Goal: Find contact information: Find contact information

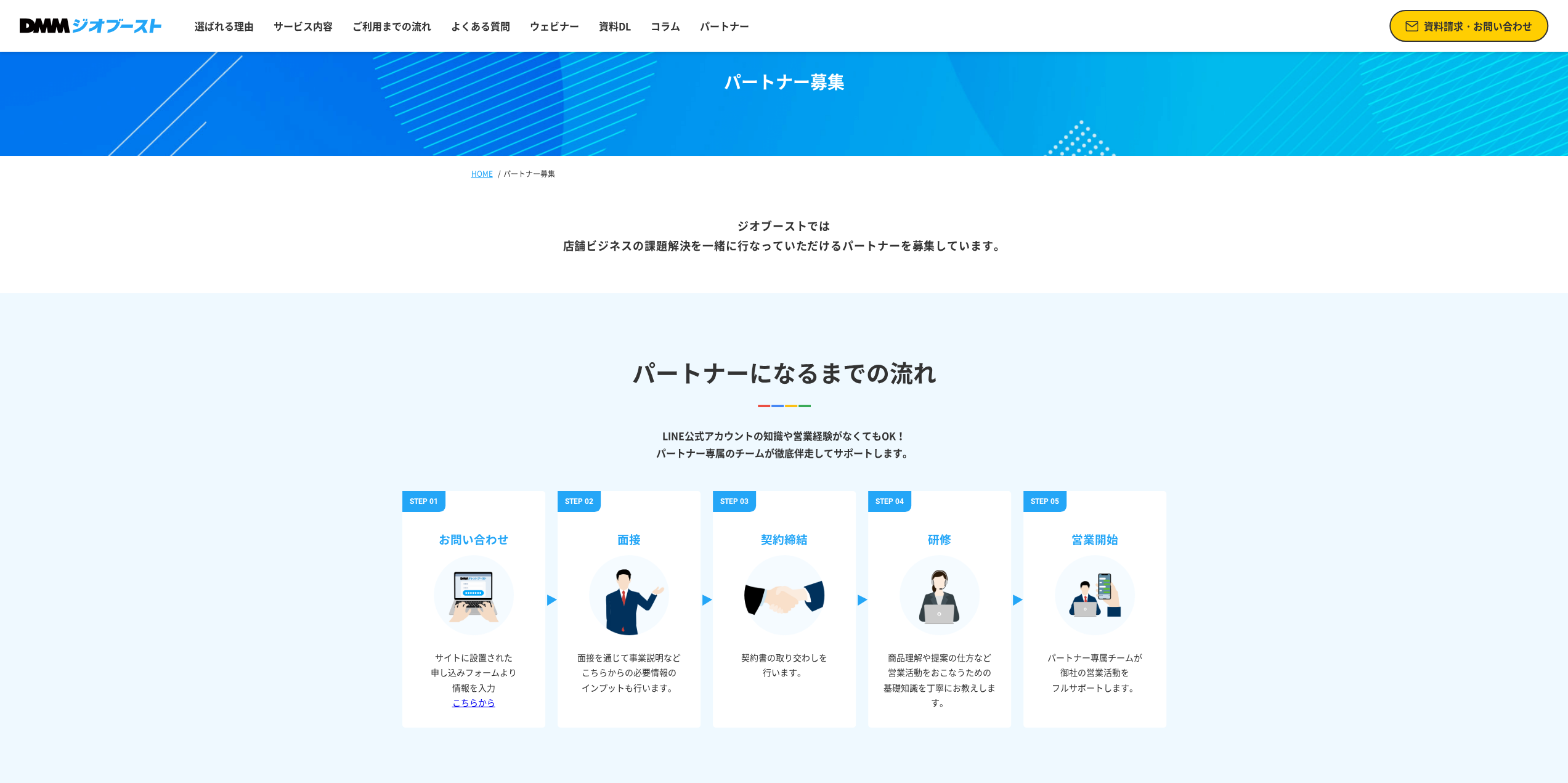
scroll to position [62, 0]
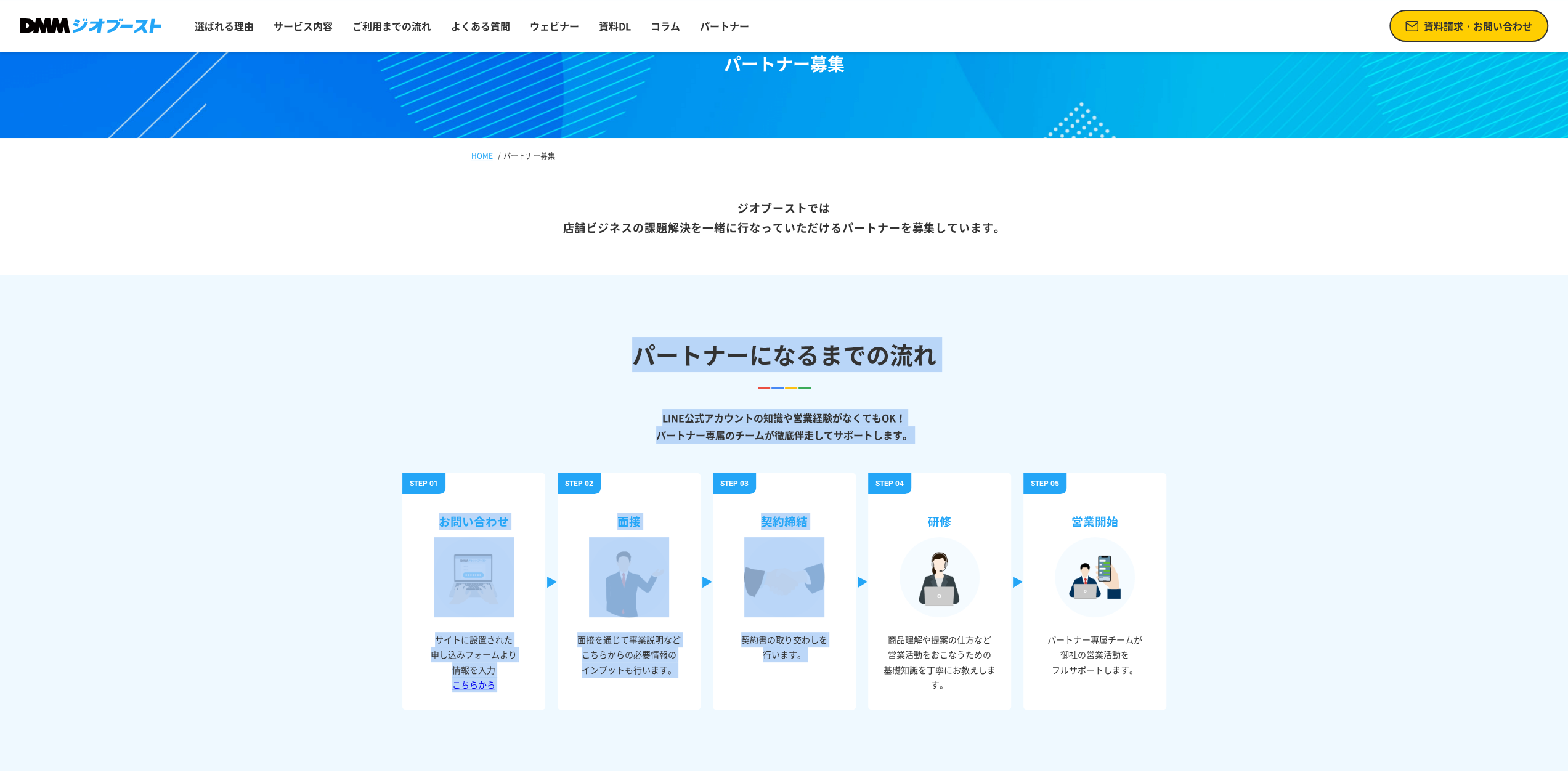
drag, startPoint x: 638, startPoint y: 354, endPoint x: 987, endPoint y: 430, distance: 357.2
click at [933, 444] on section "パートナーになるまでの流れ LINE公式アカウントの知識や営業経験がなくてもOK！ パートナー専属のチームが徹底伴走してサポートします。 お問い合わせ サイト…" at bounding box center [784, 523] width 1568 height 496
click at [988, 430] on p "LINE公式アカウントの知識や営業経験がなくてもOK！ パートナー専属のチームが徹底伴走してサポートします。" at bounding box center [784, 426] width 764 height 34
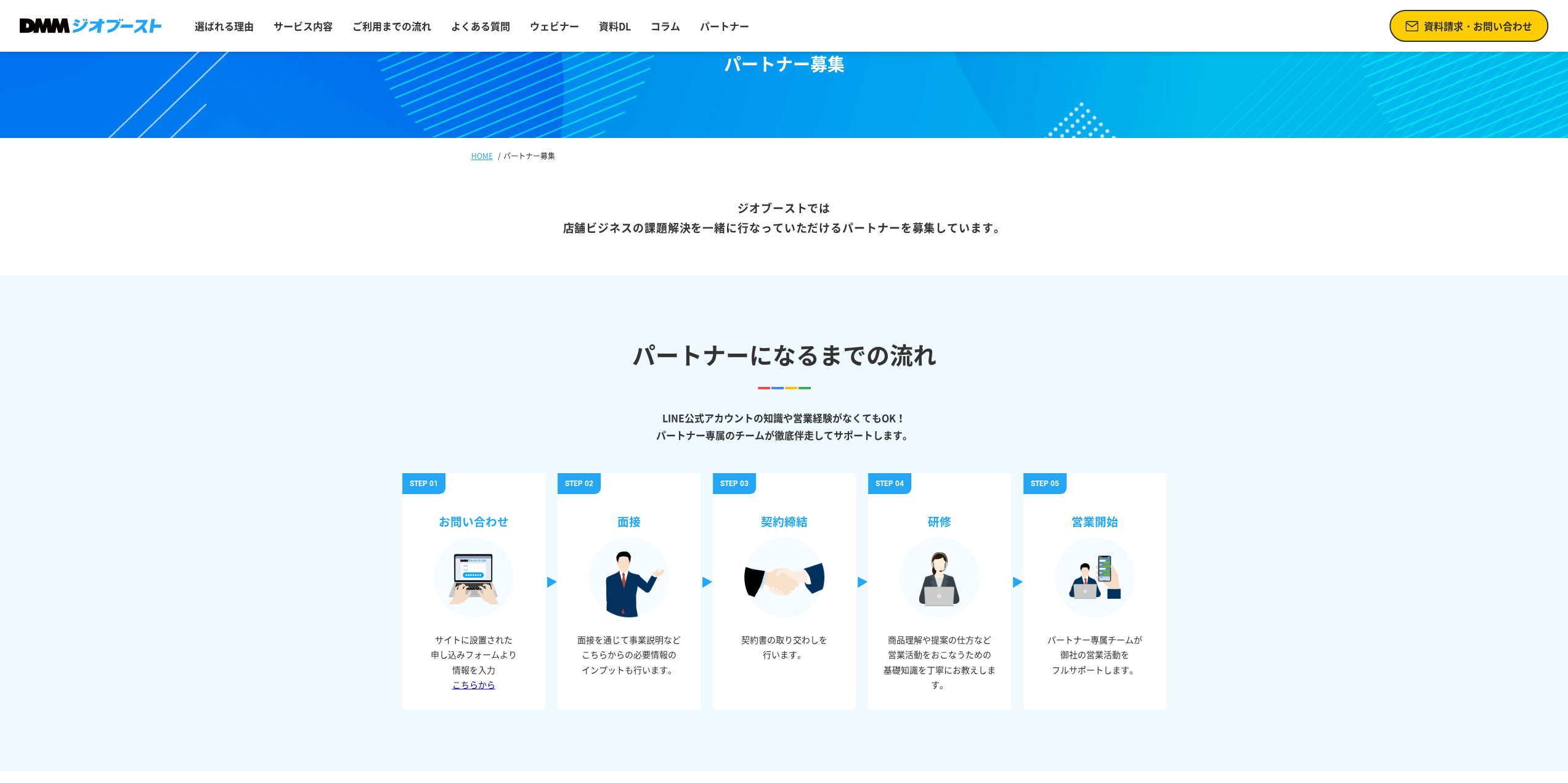
drag, startPoint x: 736, startPoint y: 210, endPoint x: 1211, endPoint y: 442, distance: 528.6
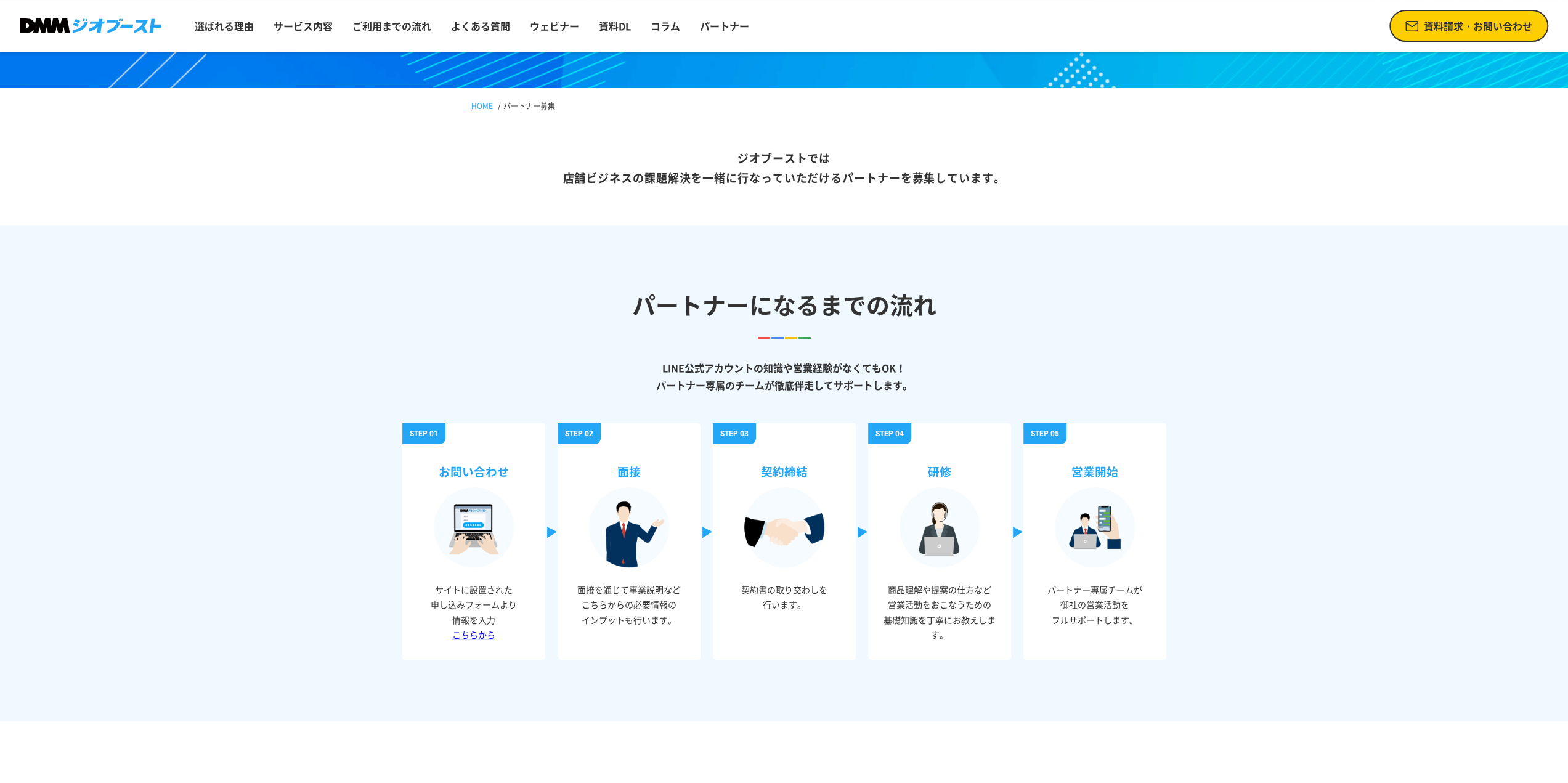
scroll to position [123, 0]
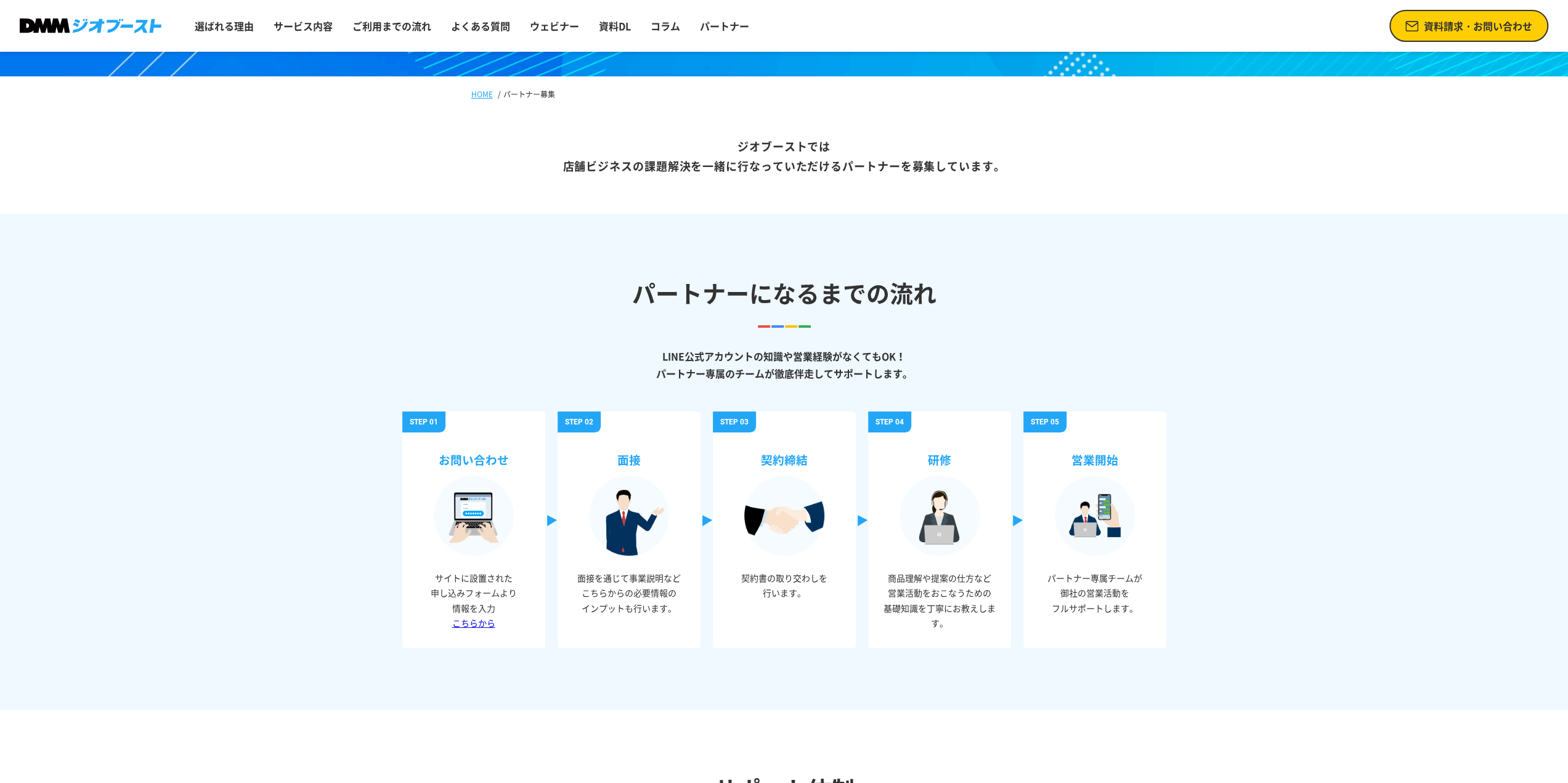
click at [375, 341] on section "パートナーになるまでの流れ LINE公式アカウントの知識や営業経験がなくてもOK！ パートナー専属のチームが徹底伴走してサポートします。 お問い合わせ サイト…" at bounding box center [784, 462] width 1568 height 496
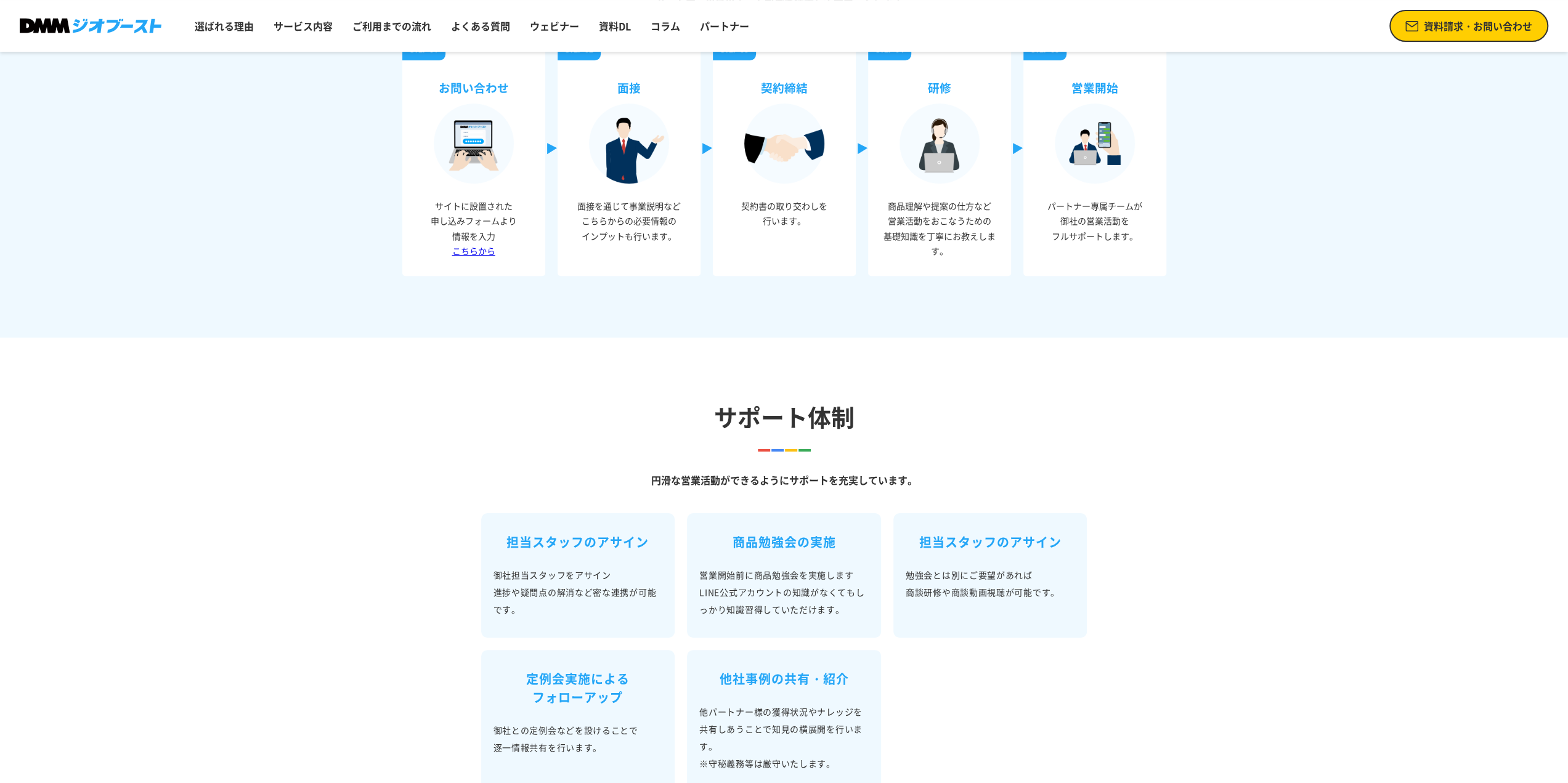
scroll to position [370, 0]
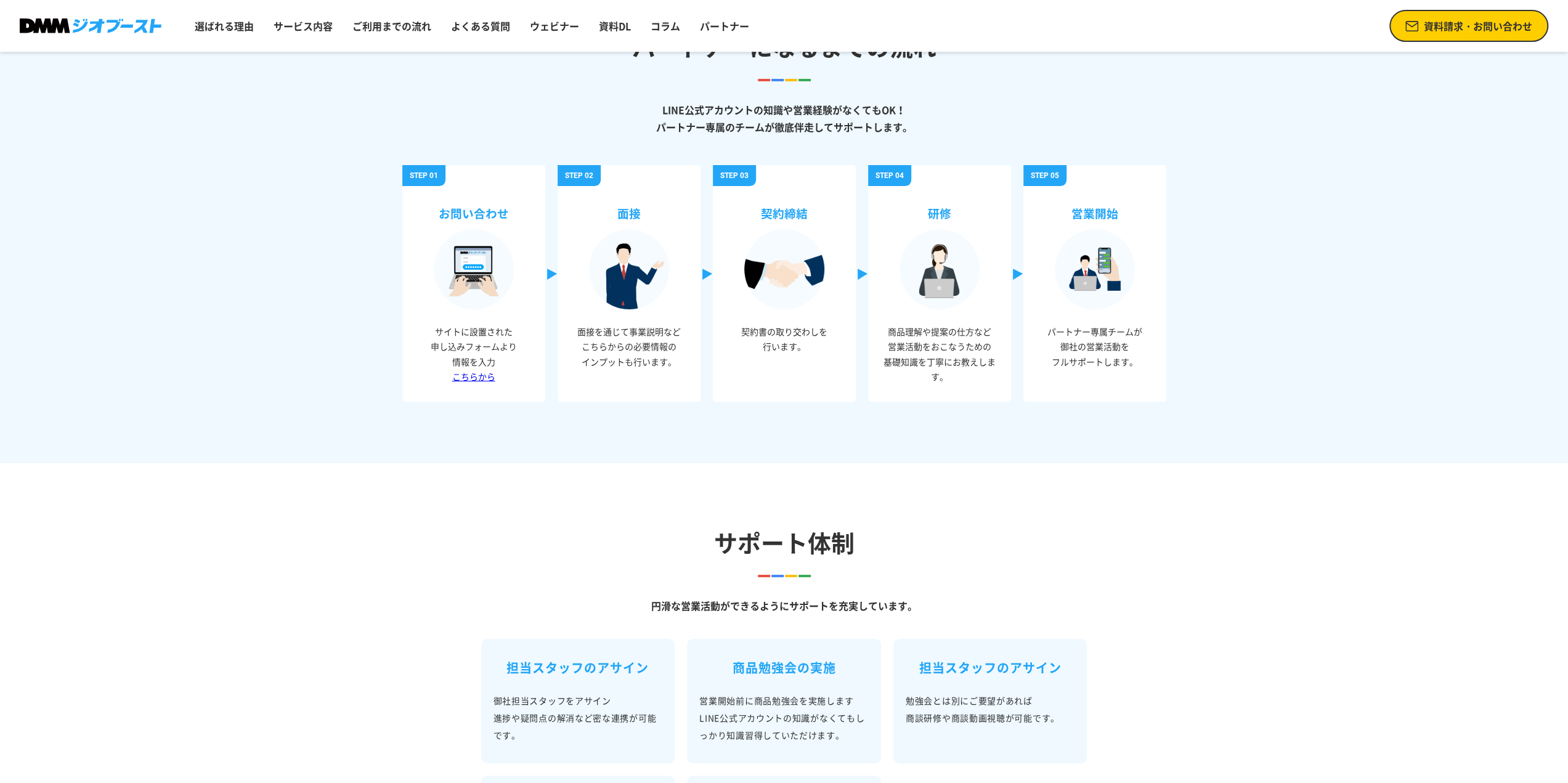
click at [482, 379] on link "こちらから" at bounding box center [474, 376] width 43 height 12
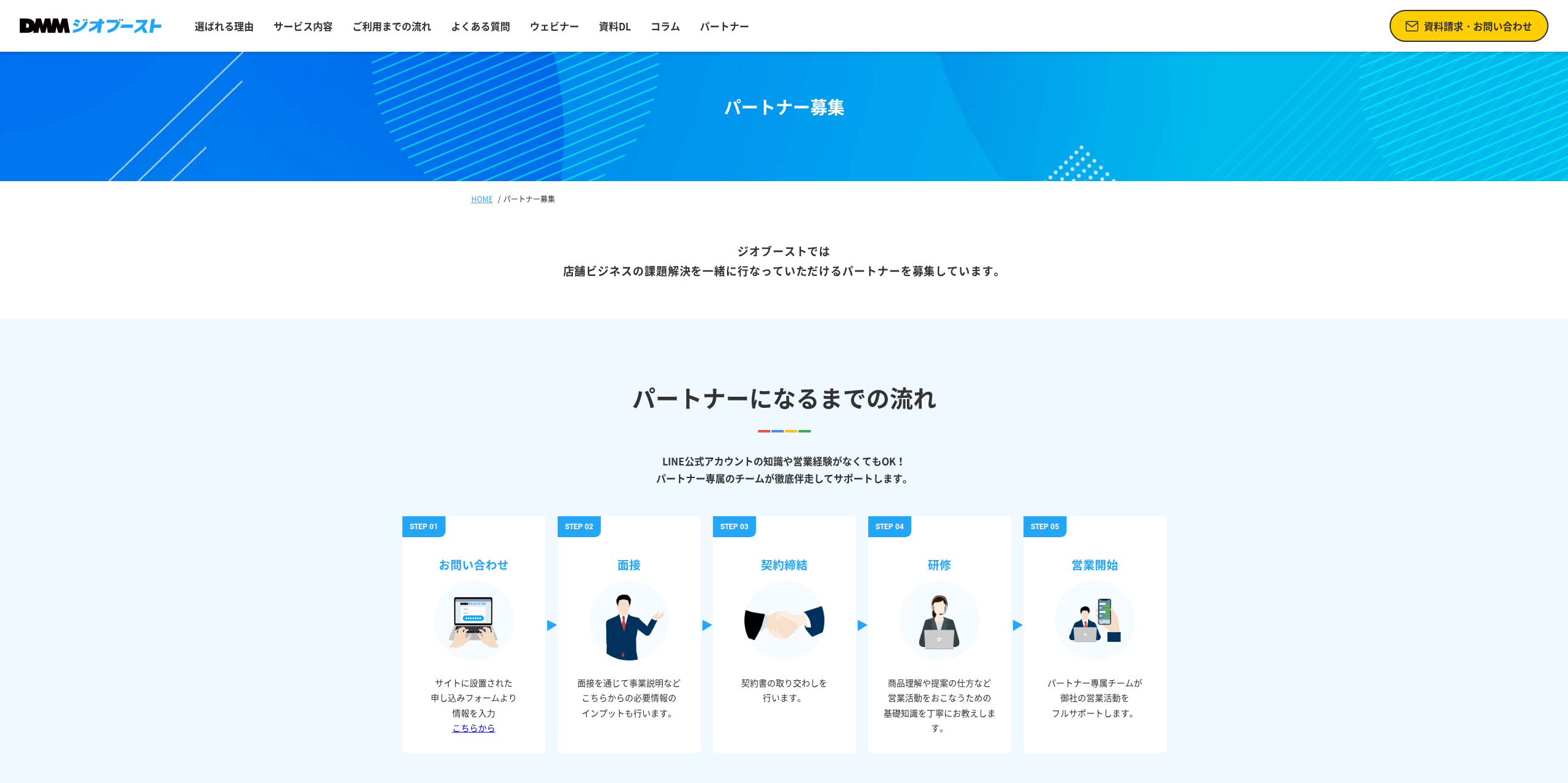
scroll to position [0, 0]
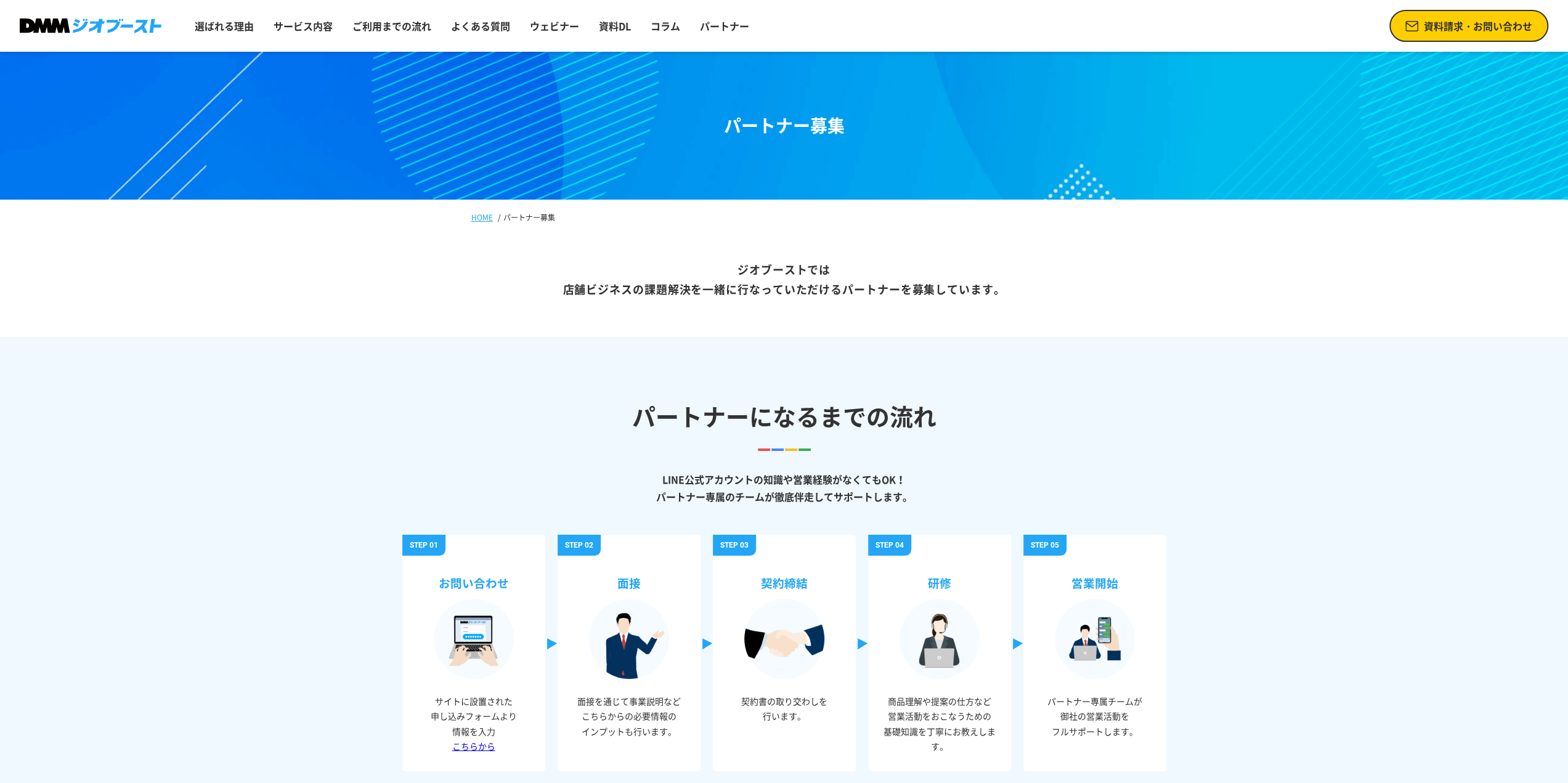
drag, startPoint x: 808, startPoint y: 265, endPoint x: 1008, endPoint y: 296, distance: 202.4
click at [1008, 296] on p "ジオブーストでは 店舗ビジネスの課題解決を一緒に行なっていただける パートナーを募集しています。" at bounding box center [784, 280] width 1568 height 114
copy p "では 店舗ビジネスの課題解決を一緒に行なっていただける パートナーを募集しています。"
drag, startPoint x: 626, startPoint y: 417, endPoint x: 1012, endPoint y: 421, distance: 386.0
click at [1012, 421] on h2 "パートナーになるまでの流れ" at bounding box center [784, 416] width 1568 height 35
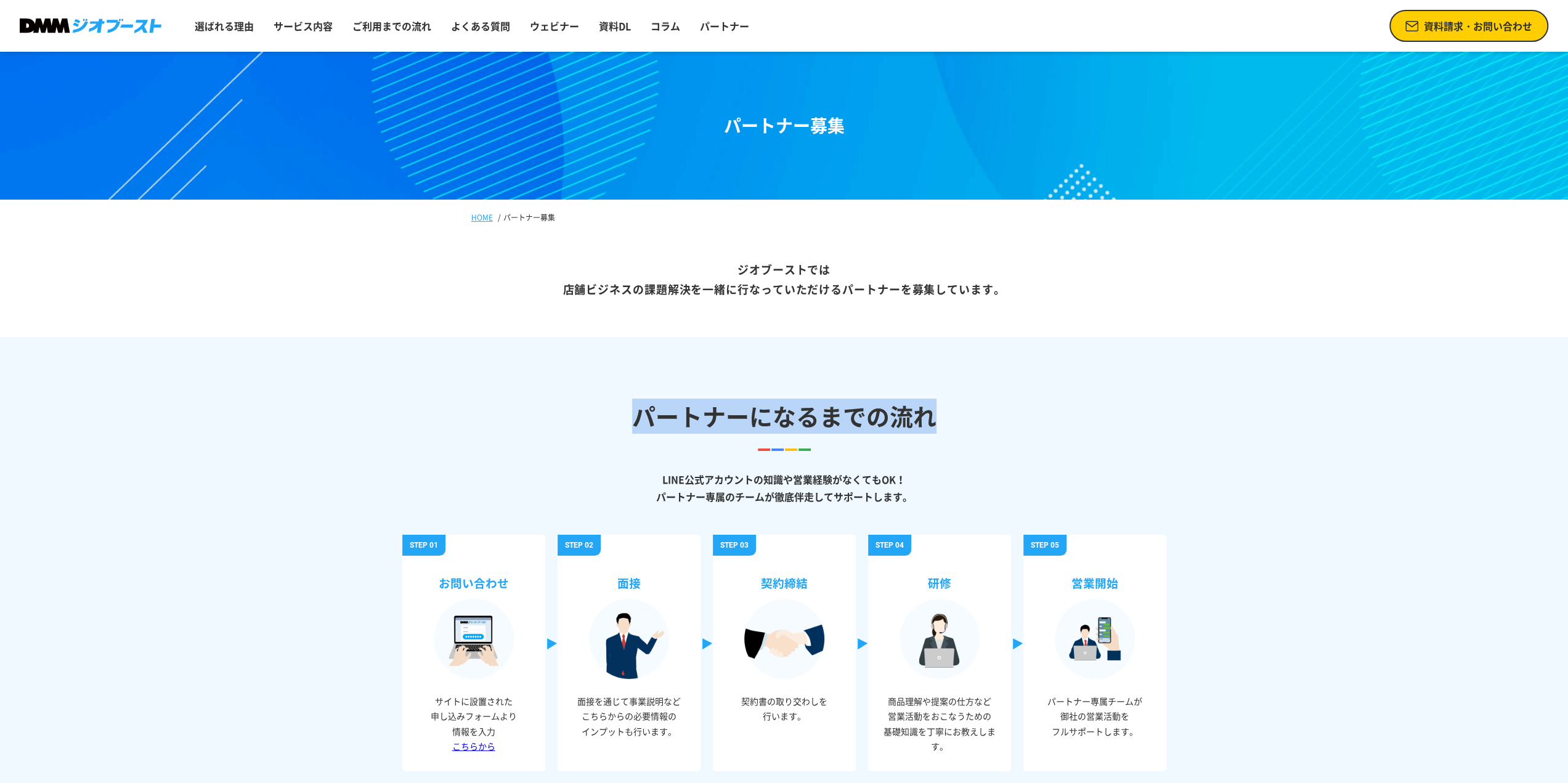
copy h2 "パートナーになるまでの流れ"
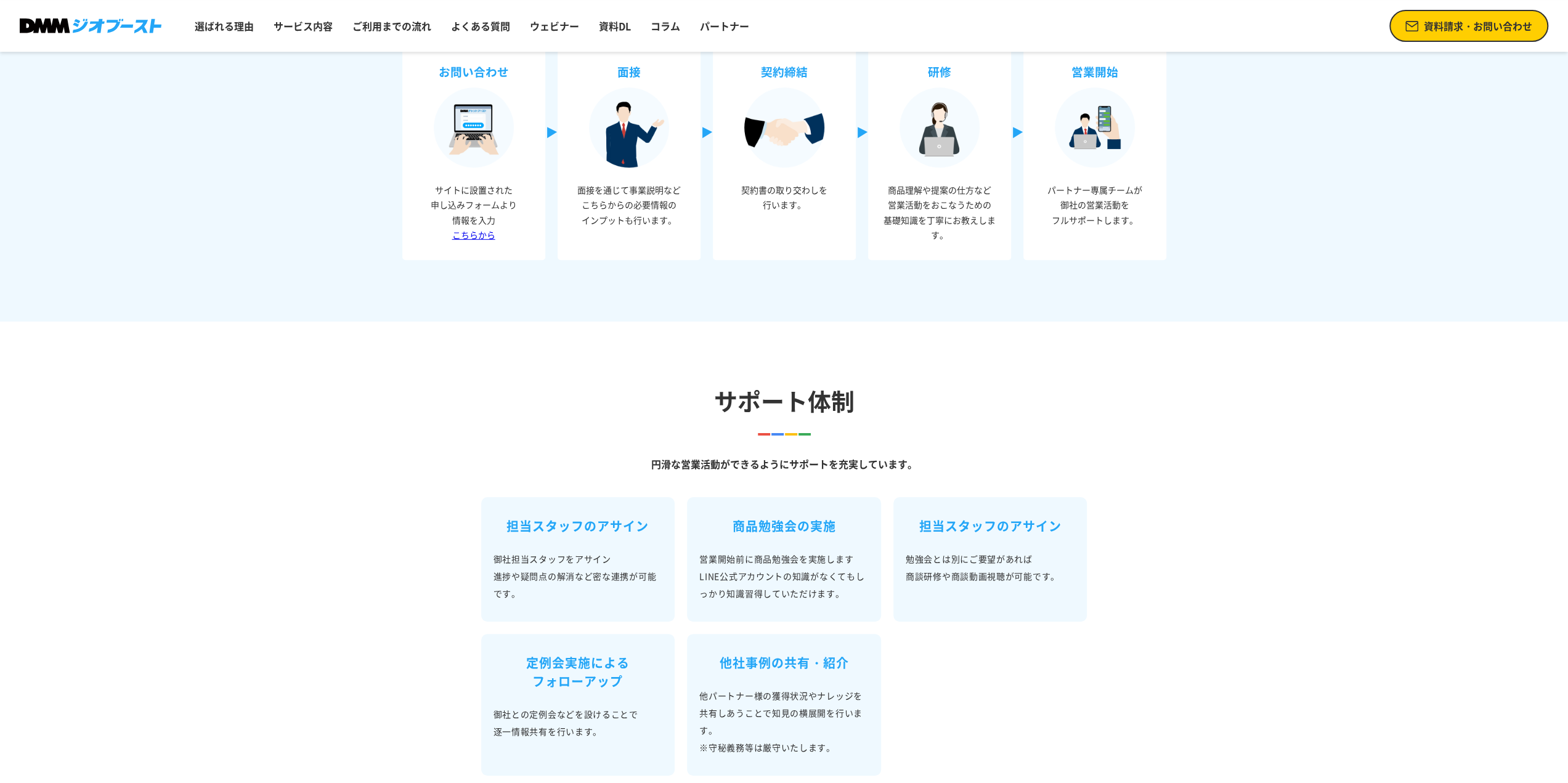
scroll to position [555, 0]
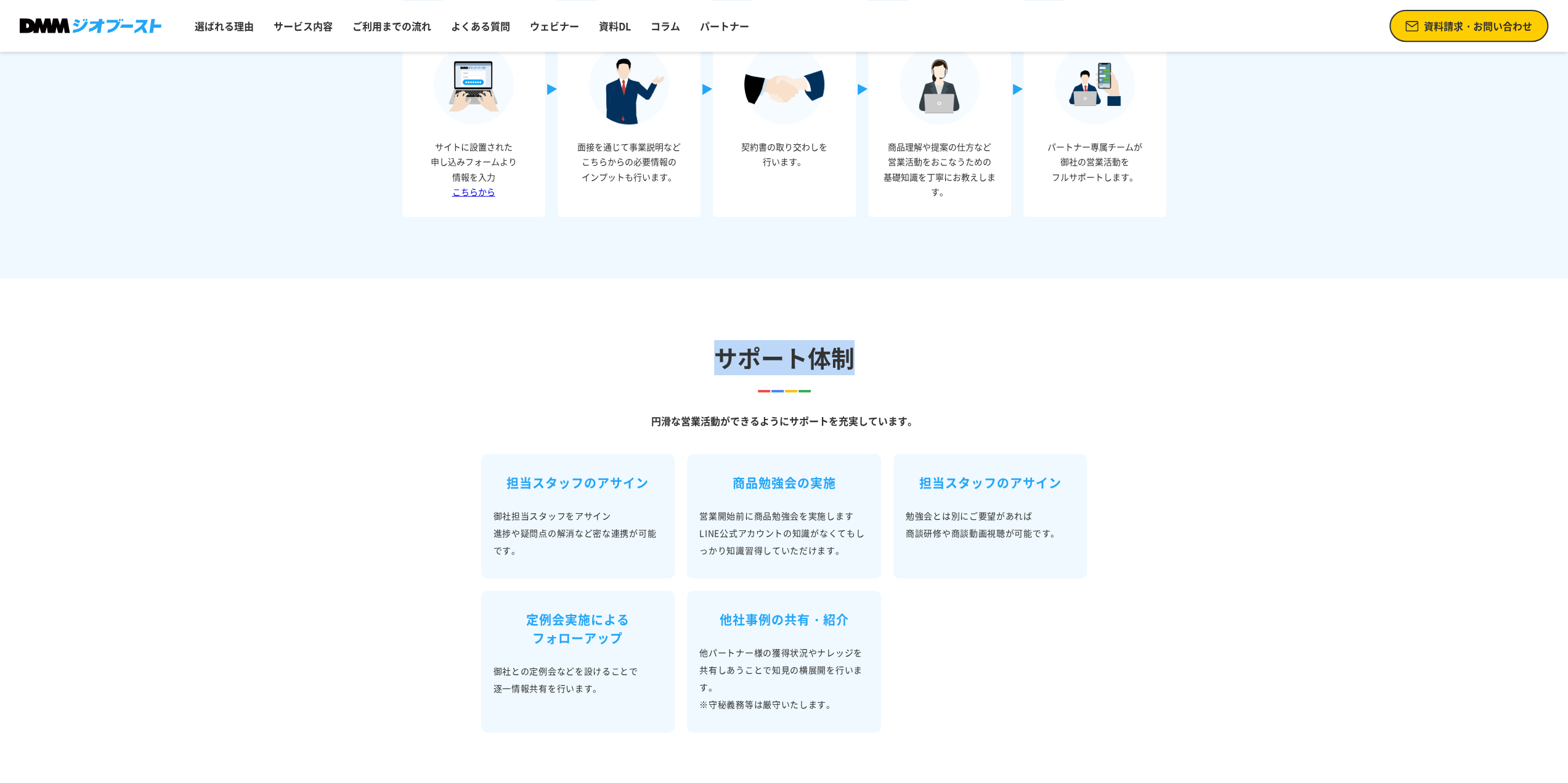
drag, startPoint x: 717, startPoint y: 366, endPoint x: 863, endPoint y: 366, distance: 146.0
click at [863, 366] on h2 "サポート体制" at bounding box center [784, 357] width 1568 height 35
copy h2 "サポート体制"
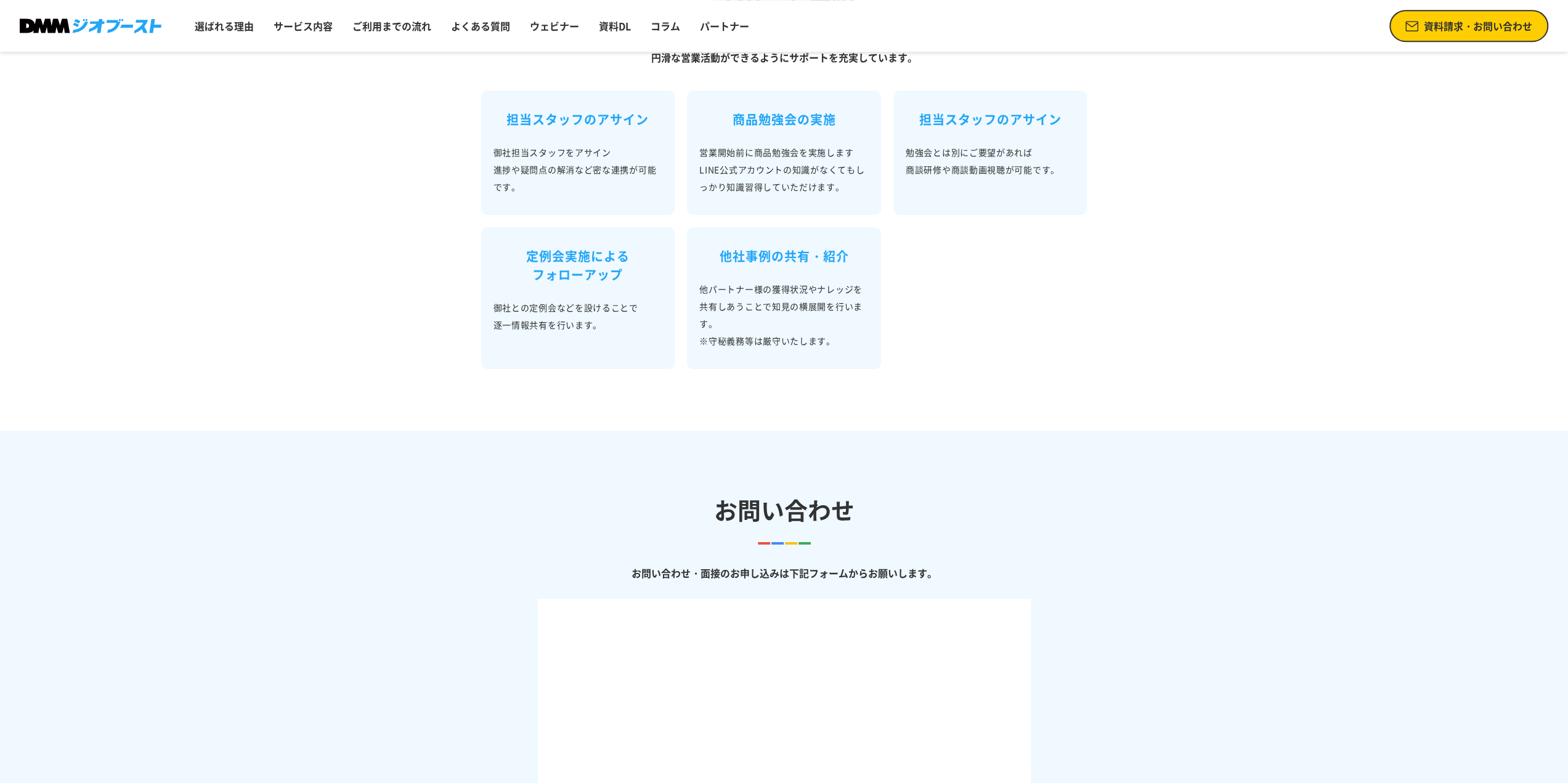
scroll to position [924, 0]
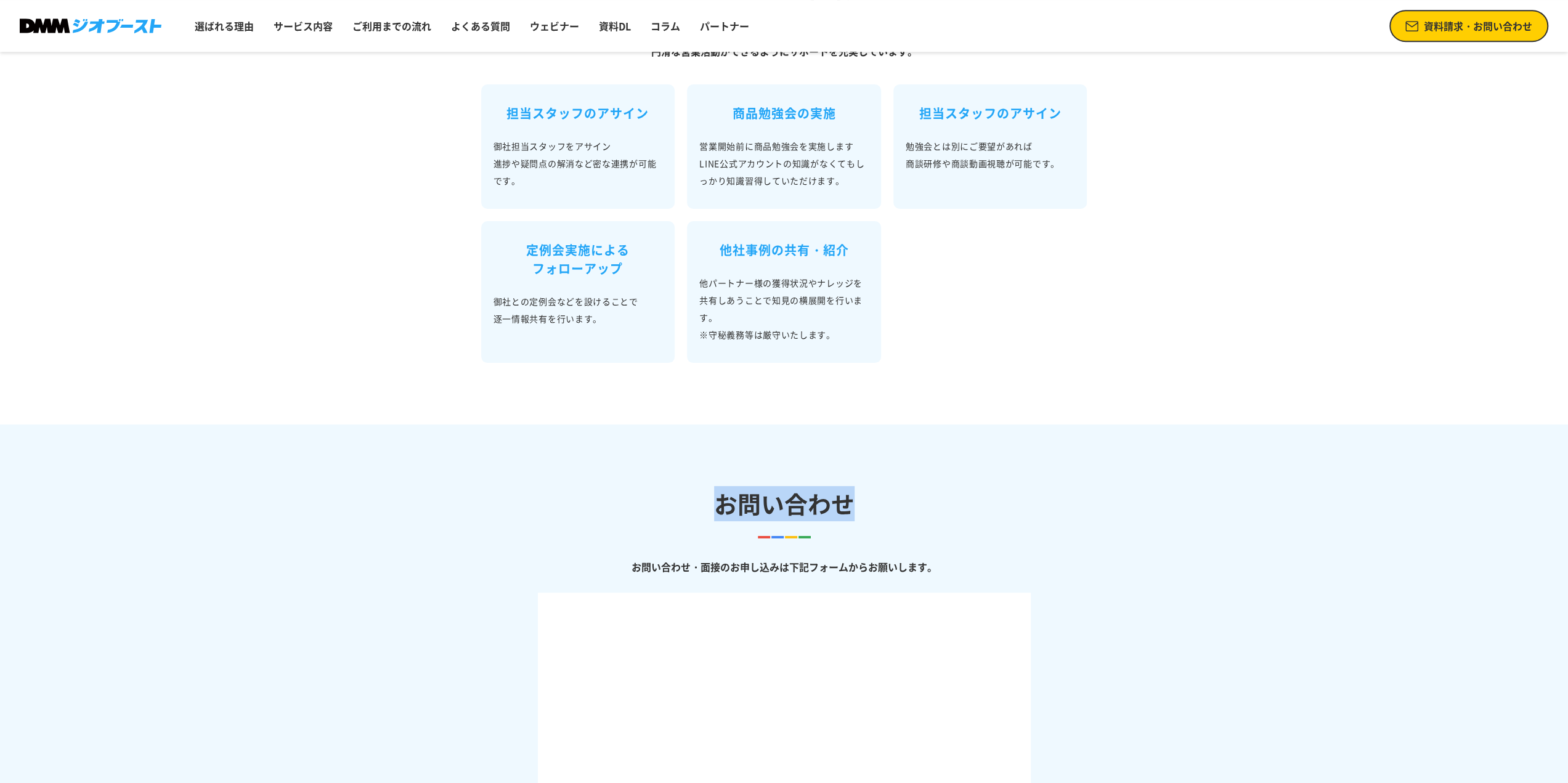
drag, startPoint x: 878, startPoint y: 519, endPoint x: 721, endPoint y: 515, distance: 157.1
click at [721, 515] on h2 "お問い合わせ" at bounding box center [784, 503] width 1568 height 35
copy h2 "お問い合わせ"
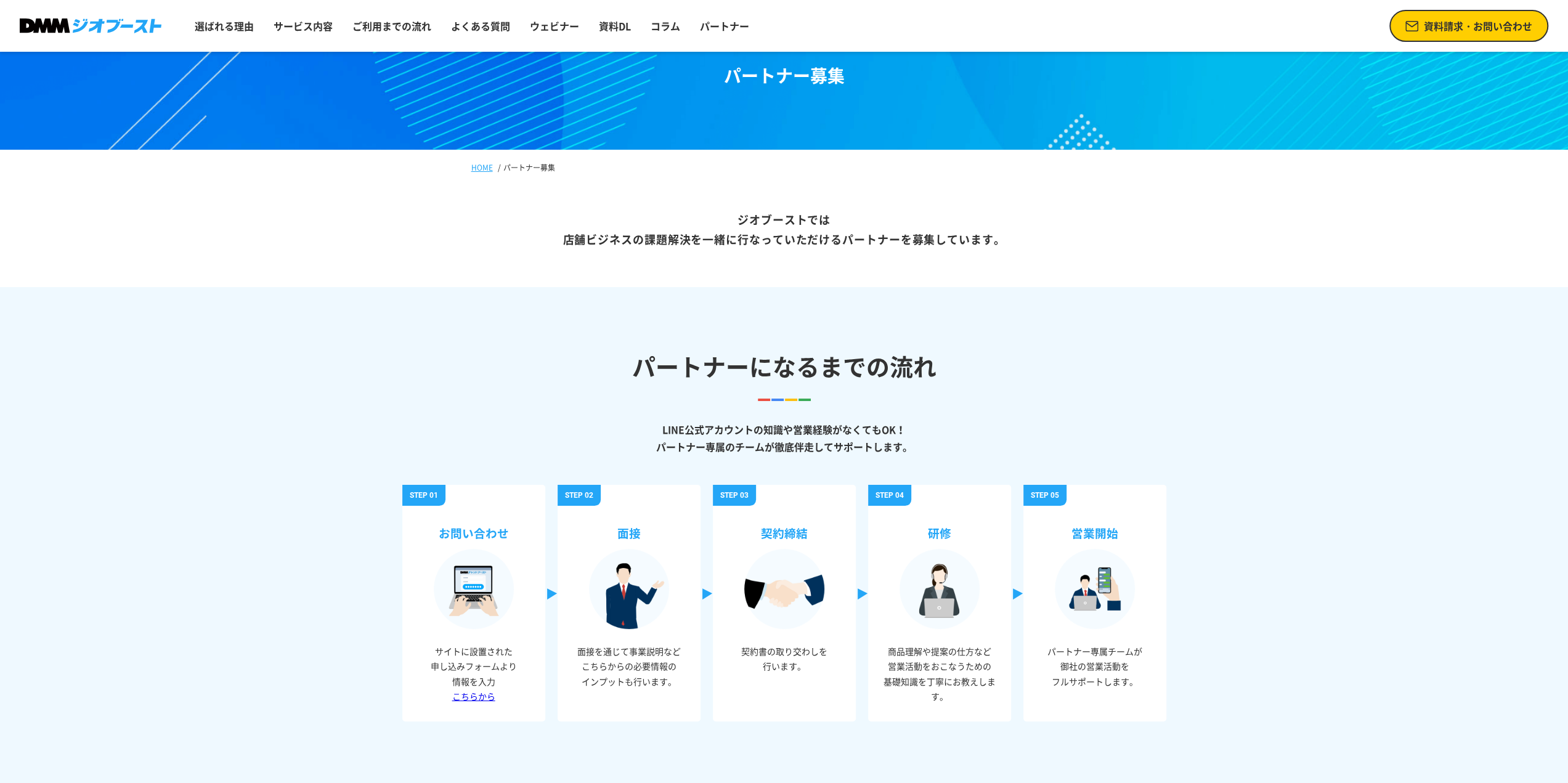
scroll to position [0, 0]
